Goal: Task Accomplishment & Management: Manage account settings

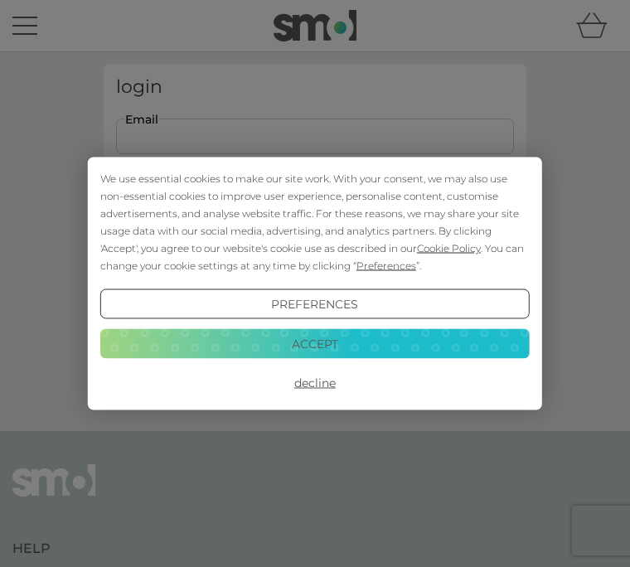
type input "spaldings1@hotmail.com"
click at [315, 247] on button "Login" at bounding box center [315, 247] width 398 height 48
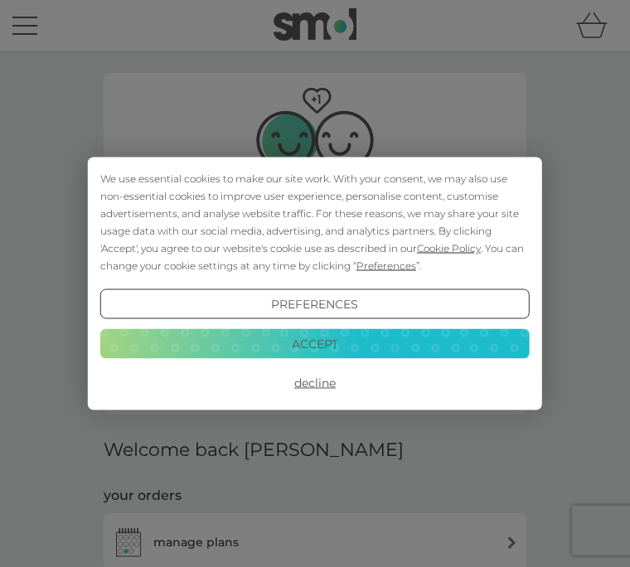
click at [360, 349] on button "Accept" at bounding box center [314, 343] width 429 height 30
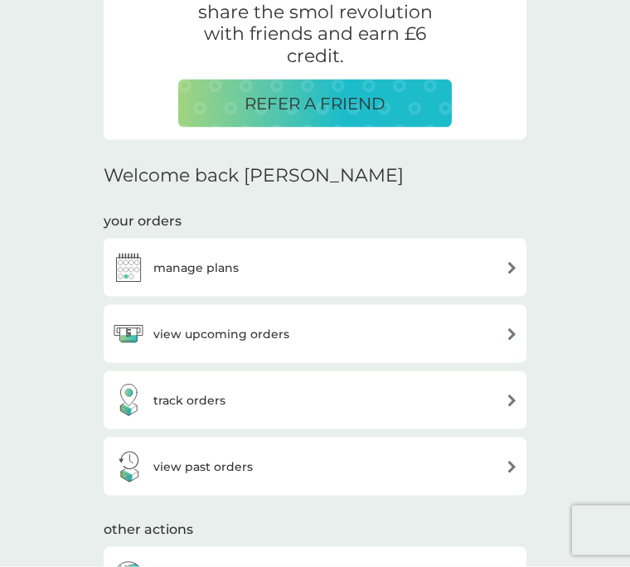
scroll to position [276, 0]
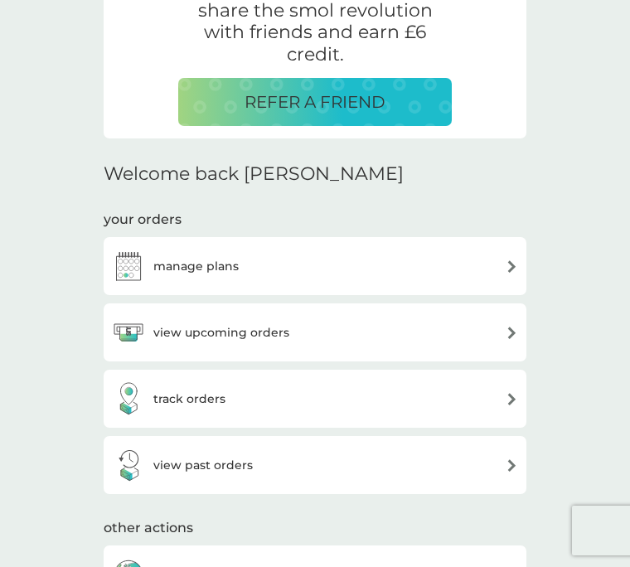
click at [290, 330] on div "view upcoming orders" at bounding box center [315, 332] width 406 height 33
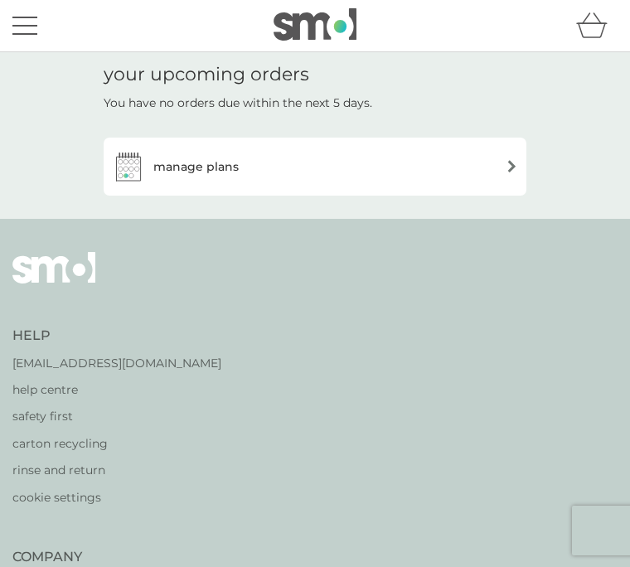
click at [513, 165] on img at bounding box center [512, 166] width 12 height 12
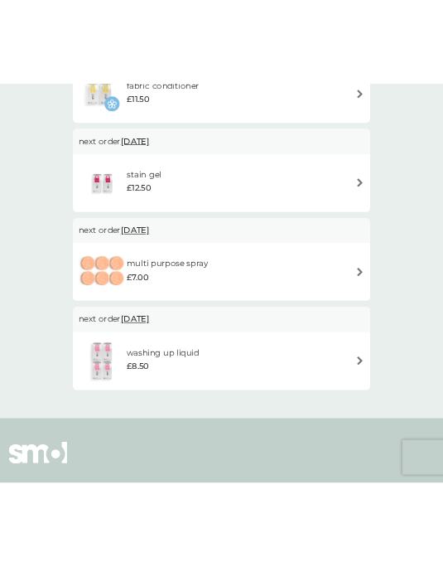
scroll to position [579, 0]
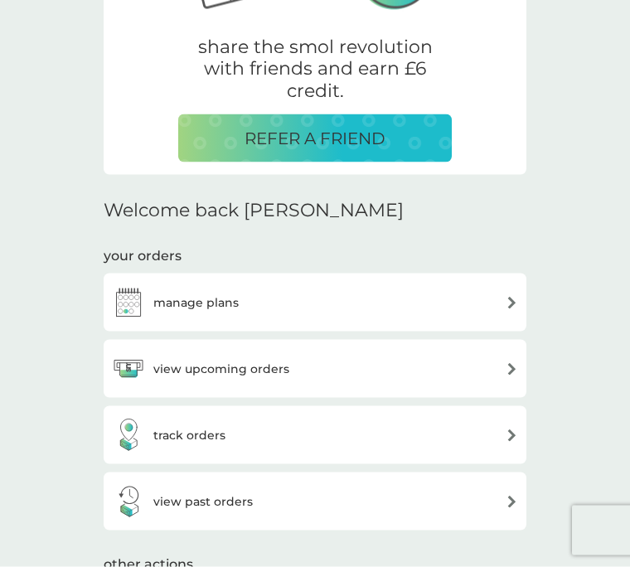
scroll to position [246, 0]
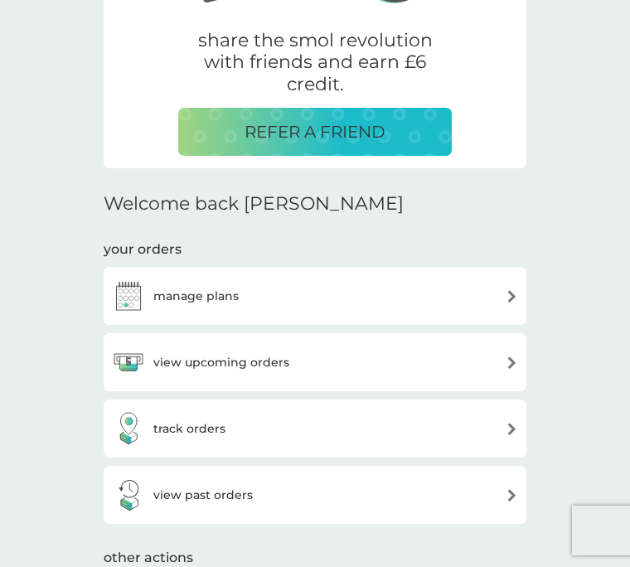
click at [513, 497] on img at bounding box center [512, 495] width 12 height 12
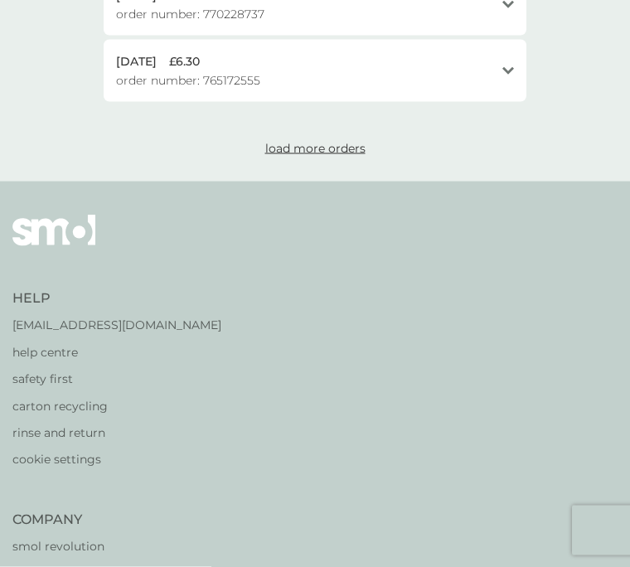
scroll to position [938, 0]
click at [80, 342] on p "help centre" at bounding box center [116, 351] width 209 height 18
